Goal: Navigation & Orientation: Find specific page/section

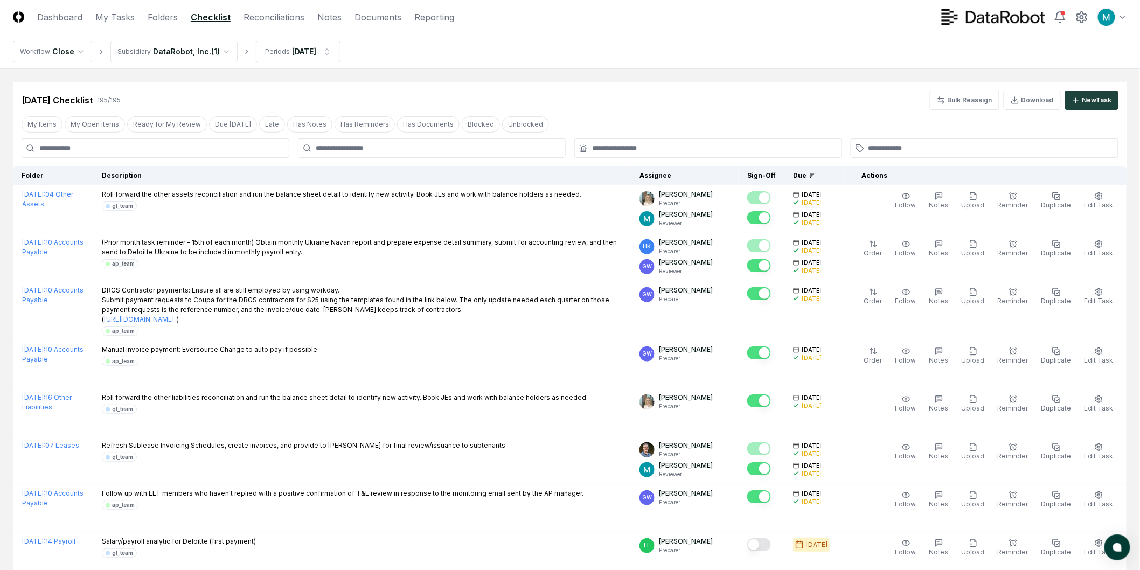
drag, startPoint x: 679, startPoint y: 29, endPoint x: 674, endPoint y: 12, distance: 17.9
click at [679, 29] on header "CloseCore Dashboard My Tasks Folders Checklist Reconciliations Notes Documents …" at bounding box center [570, 17] width 1140 height 34
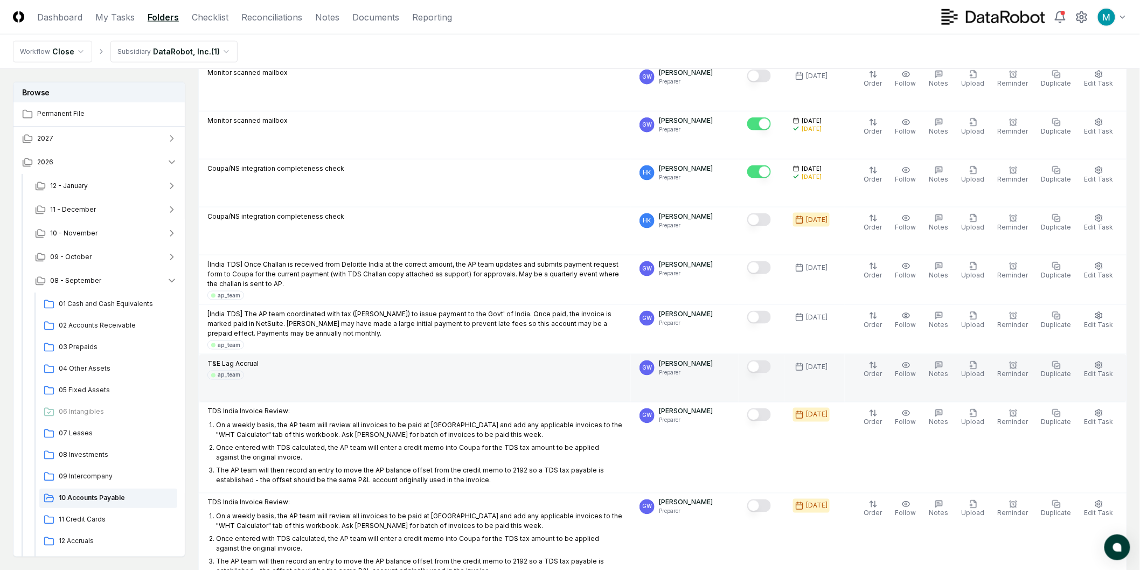
scroll to position [2154, 0]
